Goal: Transaction & Acquisition: Purchase product/service

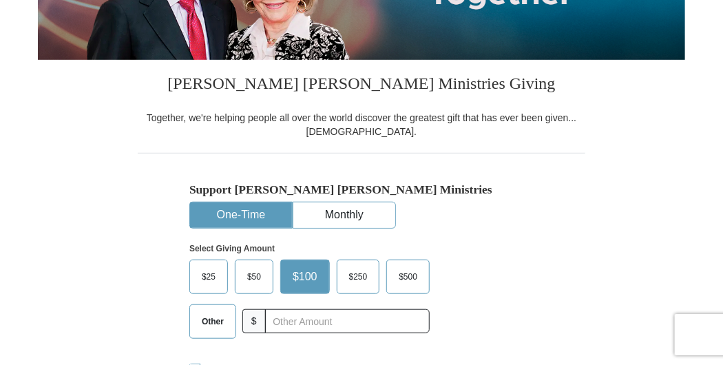
click at [234, 211] on button "One-Time" at bounding box center [241, 215] width 102 height 25
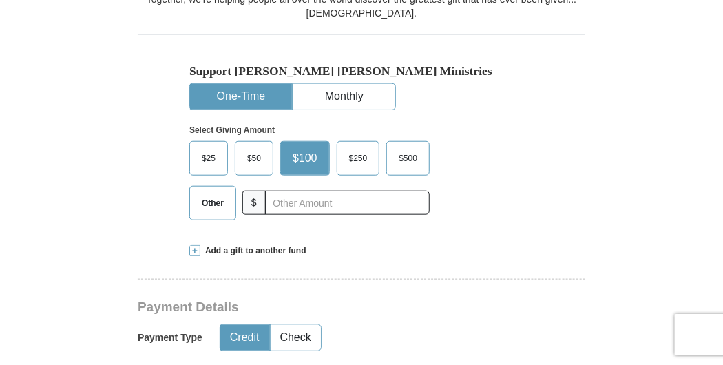
scroll to position [375, 0]
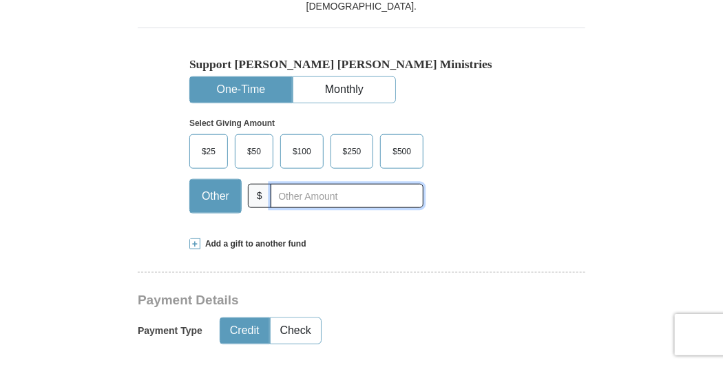
click at [282, 198] on input "text" at bounding box center [347, 196] width 153 height 24
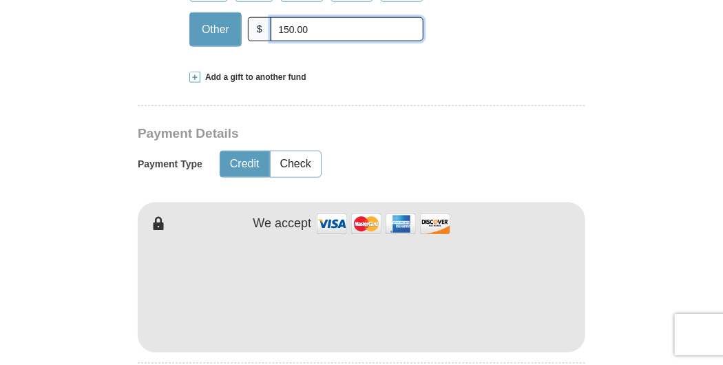
scroll to position [563, 0]
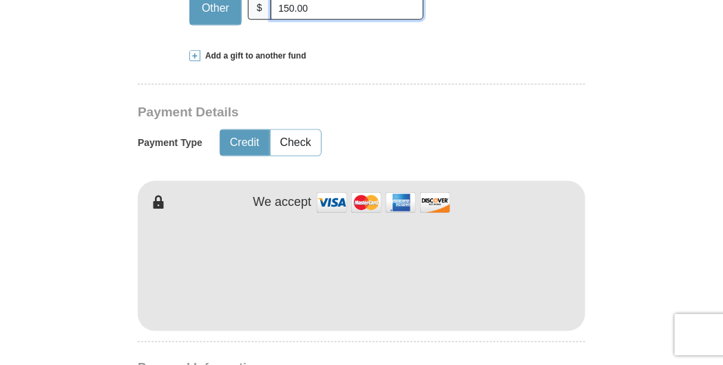
type input "150.00"
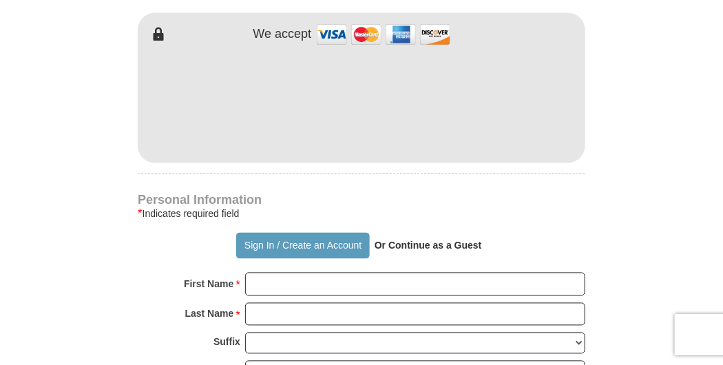
scroll to position [876, 0]
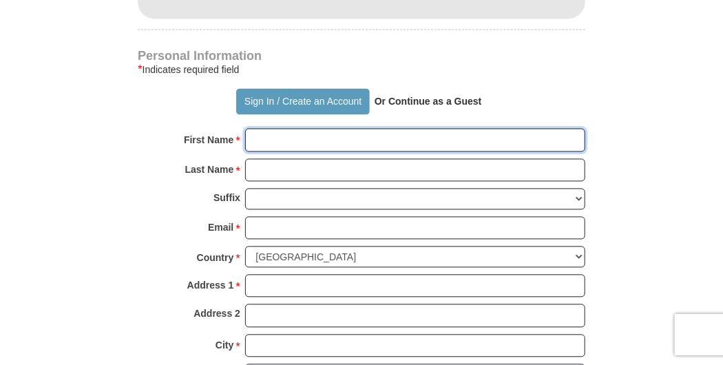
click at [259, 140] on input "First Name *" at bounding box center [415, 139] width 340 height 23
type input "[PERSON_NAME]"
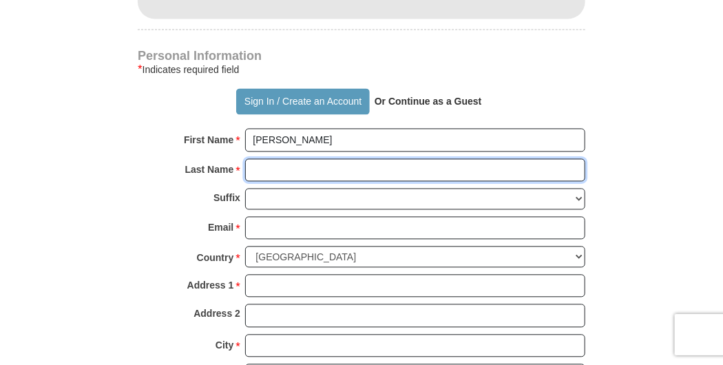
click at [265, 166] on input "Last Name *" at bounding box center [415, 169] width 340 height 23
type input "[PERSON_NAME]"
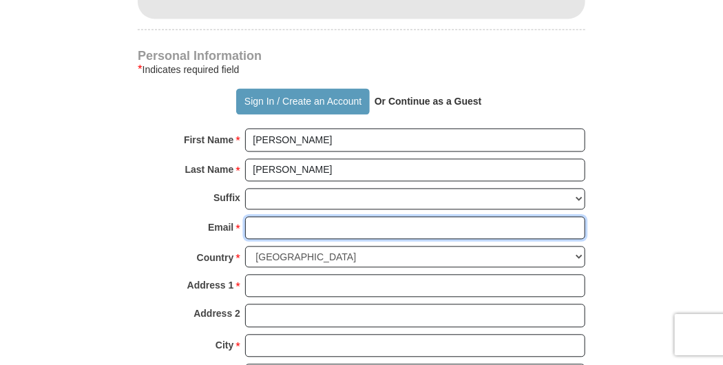
click at [267, 226] on input "Email *" at bounding box center [415, 227] width 340 height 23
type input "[EMAIL_ADDRESS][DOMAIN_NAME]"
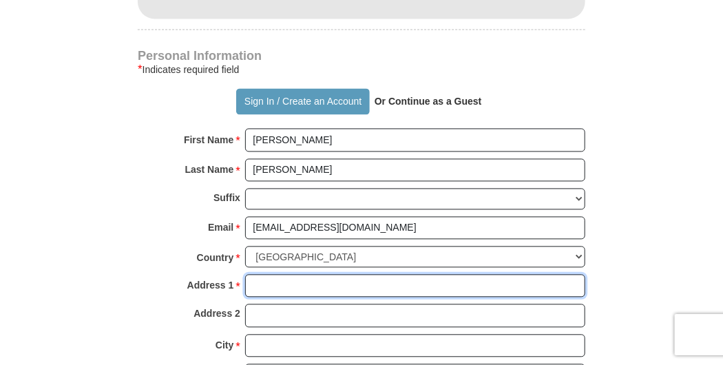
click at [269, 284] on input "Address 1 *" at bounding box center [415, 285] width 340 height 23
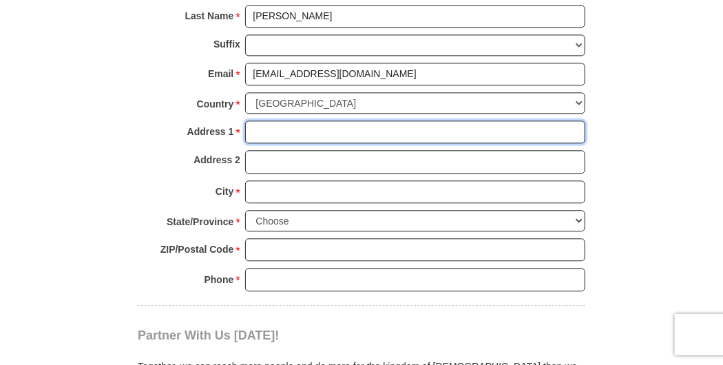
scroll to position [1064, 0]
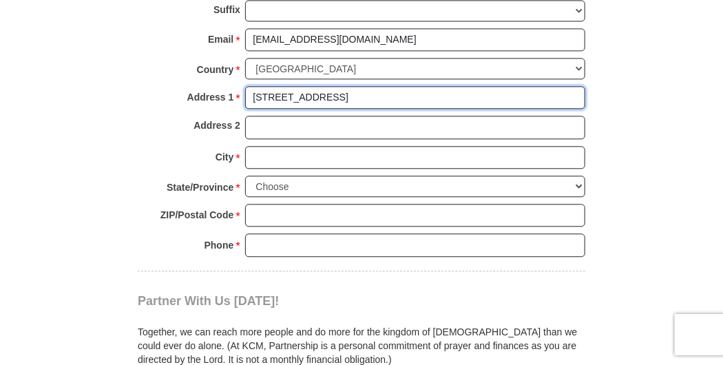
type input "[STREET_ADDRESS]"
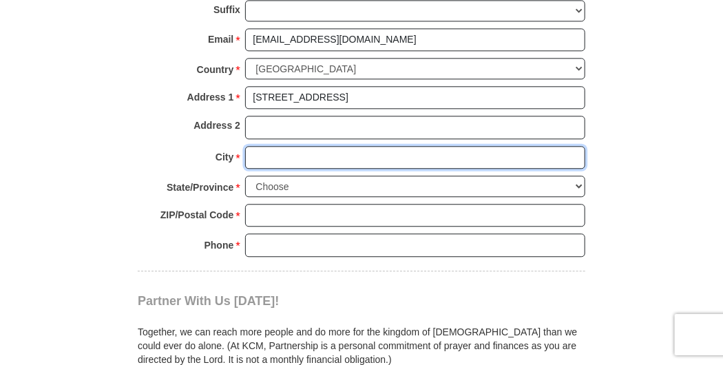
click at [259, 154] on input "City *" at bounding box center [415, 157] width 340 height 23
type input "[GEOGRAPHIC_DATA]"
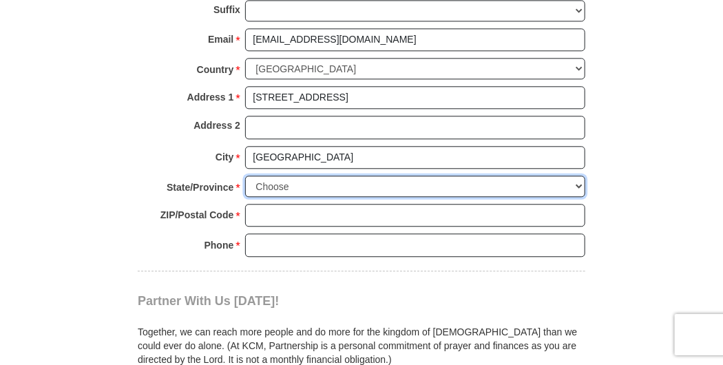
click at [268, 183] on select "Choose [US_STATE] [US_STATE] [US_STATE] [US_STATE] [US_STATE] Armed Forces Amer…" at bounding box center [415, 186] width 340 height 21
select select "WA"
click at [268, 183] on select "Choose [US_STATE] [US_STATE] [US_STATE] [US_STATE] [US_STATE] Armed Forces Amer…" at bounding box center [415, 186] width 340 height 21
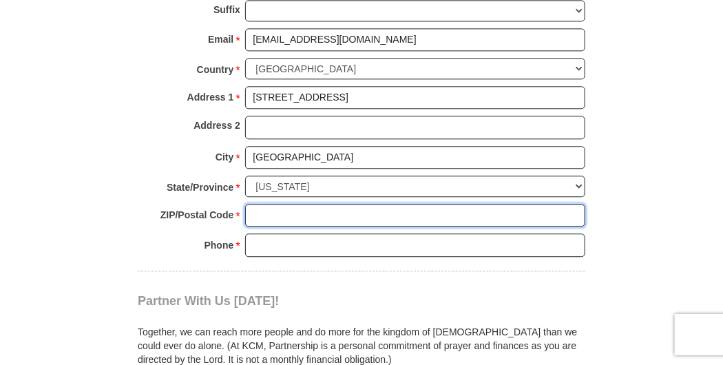
click at [260, 209] on input "ZIP/Postal Code *" at bounding box center [415, 215] width 340 height 23
type input "99208"
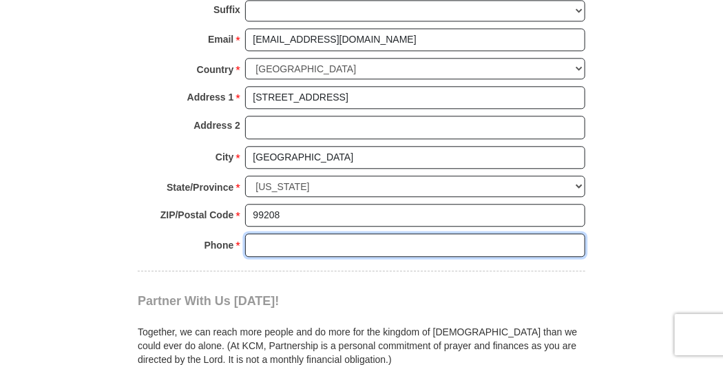
click at [264, 240] on input "Phone * *" at bounding box center [415, 245] width 340 height 23
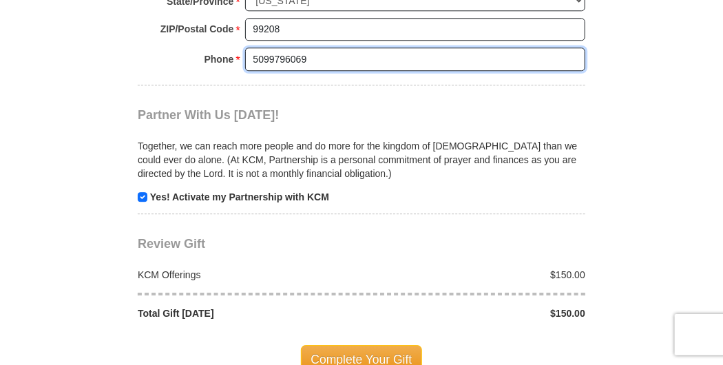
scroll to position [1252, 0]
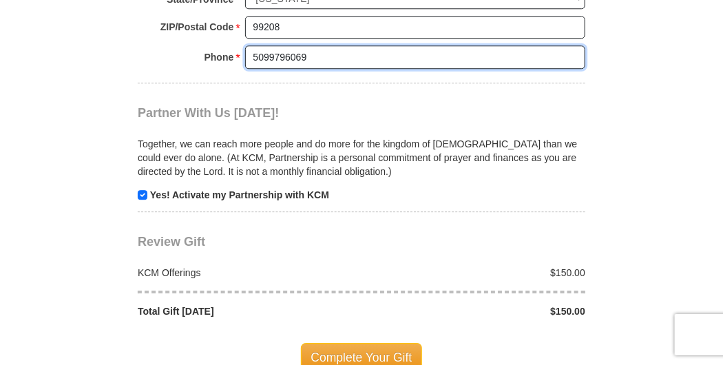
type input "5099796069"
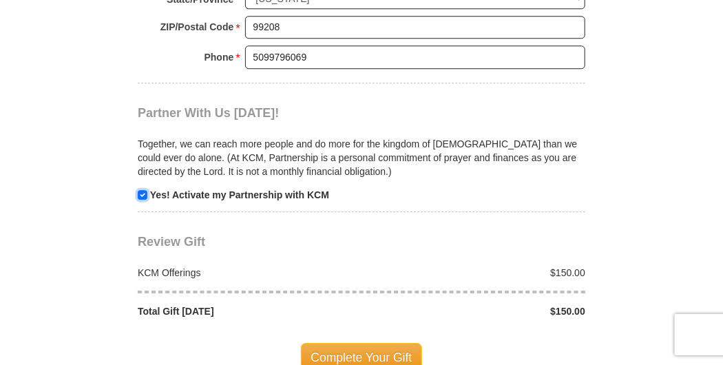
click at [140, 191] on input "checkbox" at bounding box center [143, 195] width 10 height 10
checkbox input "false"
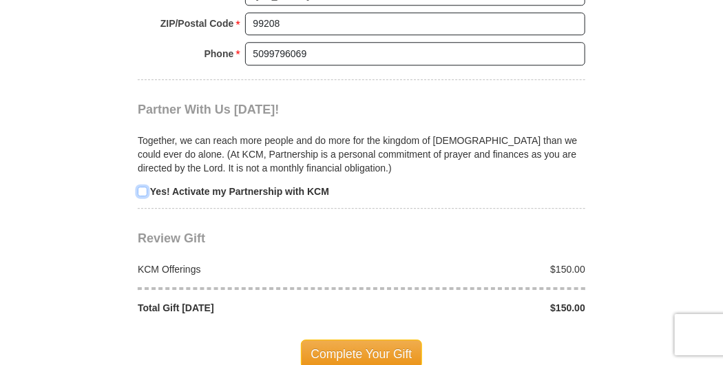
scroll to position [1315, 0]
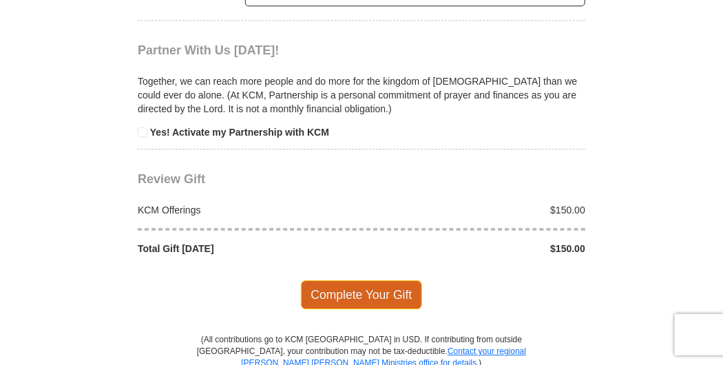
click at [339, 300] on span "Complete Your Gift" at bounding box center [362, 294] width 122 height 29
